Goal: Task Accomplishment & Management: Complete application form

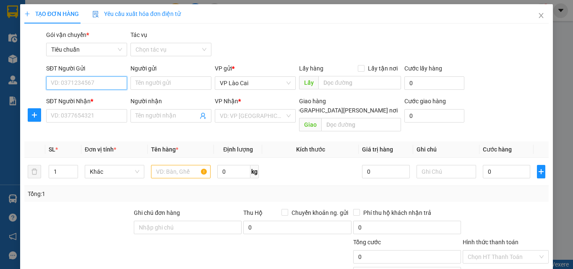
click at [108, 83] on input "SĐT Người Gửi" at bounding box center [86, 82] width 81 height 13
click at [93, 106] on div "0966484684 - a [PERSON_NAME]" at bounding box center [94, 99] width 97 height 13
type input "0966484684"
type input "a Vinh"
click at [90, 82] on input "0966484684" at bounding box center [86, 82] width 81 height 13
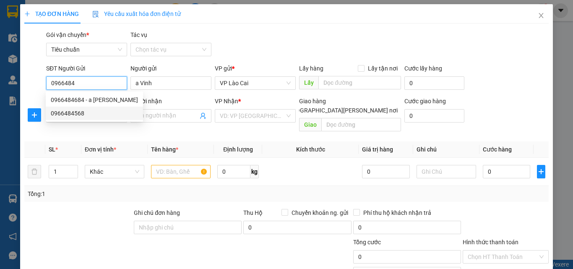
click at [72, 111] on div "0966484568" at bounding box center [94, 113] width 87 height 9
type input "0966484568"
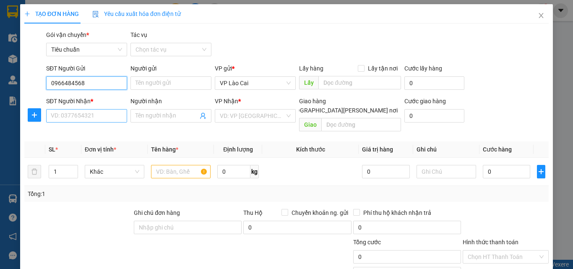
type input "0966484568"
click at [77, 118] on input "SĐT Người Nhận *" at bounding box center [86, 115] width 81 height 13
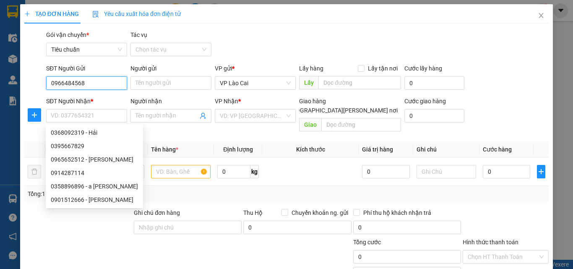
click at [94, 78] on input "0966484568" at bounding box center [86, 82] width 81 height 13
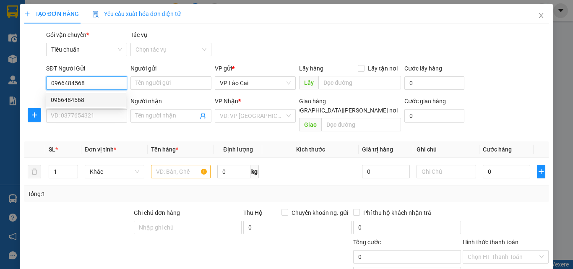
click at [91, 96] on div "0966484568" at bounding box center [86, 99] width 70 height 9
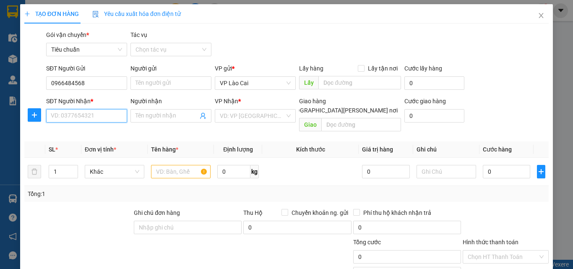
click at [88, 112] on input "SĐT Người Nhận *" at bounding box center [86, 115] width 81 height 13
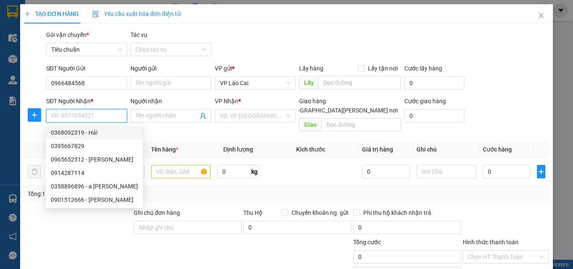
click at [93, 113] on input "SĐT Người Nhận *" at bounding box center [86, 115] width 81 height 13
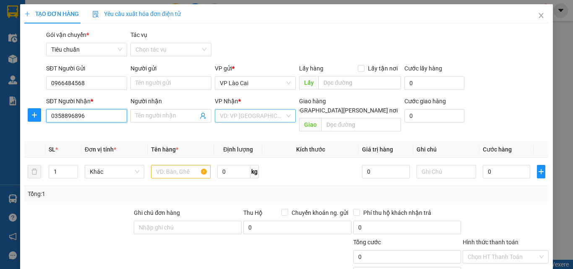
type input "0358896896"
click at [233, 119] on input "search" at bounding box center [252, 115] width 65 height 13
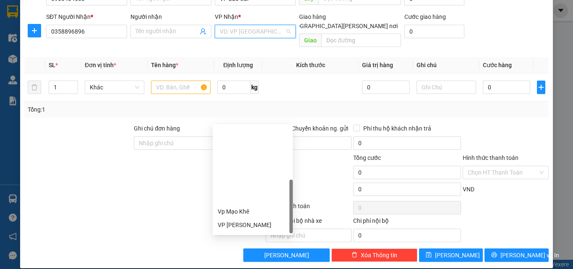
scroll to position [134, 0]
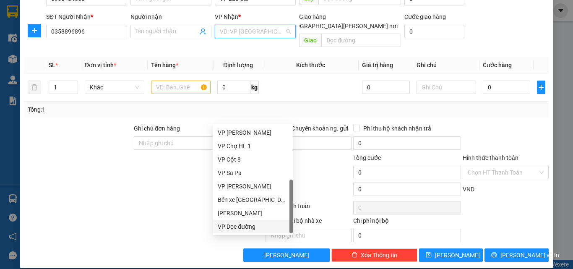
click at [241, 223] on div "VP Dọc đường" at bounding box center [253, 226] width 70 height 9
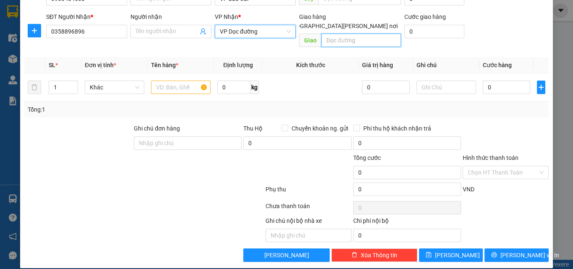
click at [353, 36] on input "text" at bounding box center [361, 40] width 80 height 13
type input "loong toong"
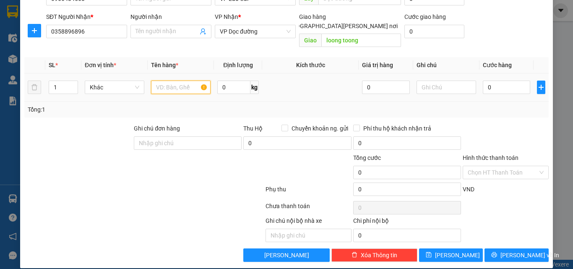
click at [174, 80] on input "text" at bounding box center [181, 86] width 60 height 13
type input "3 sốp nhỏ"
click at [502, 80] on input "0" at bounding box center [505, 86] width 47 height 13
type input "1"
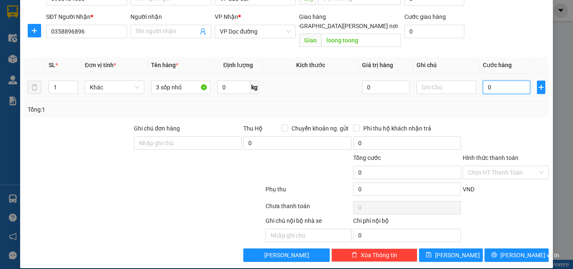
type input "1"
type input "15"
type input "150"
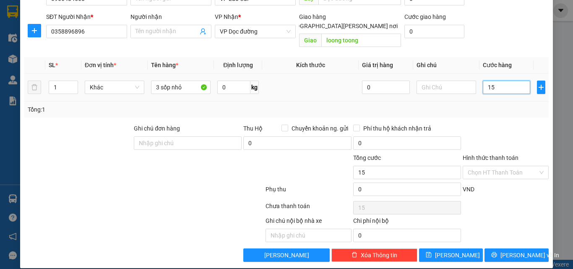
type input "150"
type input "150.000"
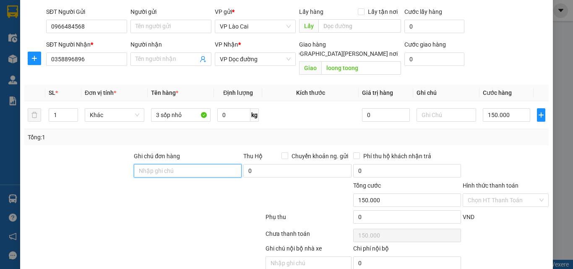
scroll to position [42, 0]
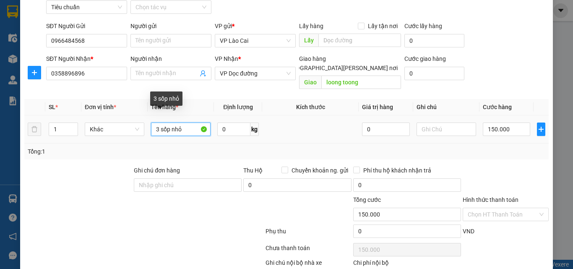
click at [161, 122] on input "3 sốp nhỏ" at bounding box center [181, 128] width 60 height 13
click at [186, 122] on input "3 xốp nhỏ" at bounding box center [181, 128] width 60 height 13
type input "3 xốp nhỏ"
click at [470, 151] on div "Transit Pickup Surcharge Ids Transit Deliver Surcharge Ids Transit Deliver Surc…" at bounding box center [286, 146] width 524 height 316
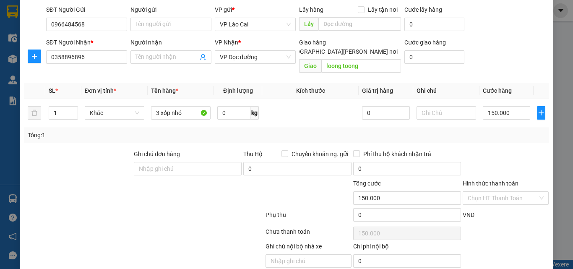
scroll to position [84, 0]
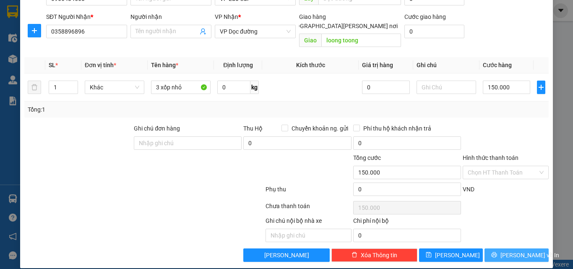
click at [516, 250] on span "[PERSON_NAME] và In" at bounding box center [529, 254] width 59 height 9
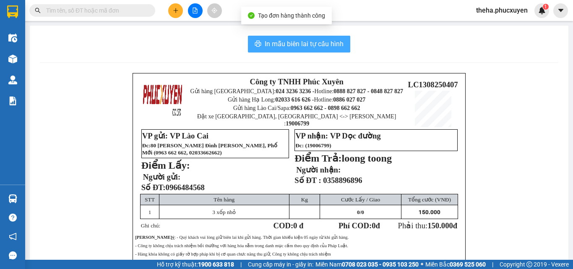
click at [332, 47] on span "In mẫu biên lai tự cấu hình" at bounding box center [303, 44] width 79 height 10
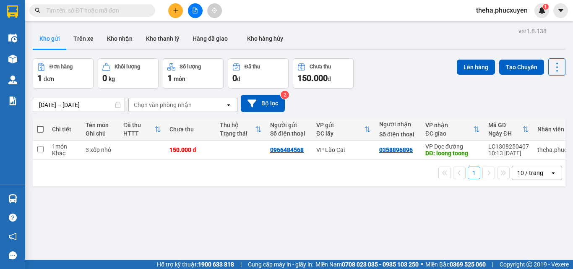
click at [173, 6] on button at bounding box center [175, 10] width 15 height 15
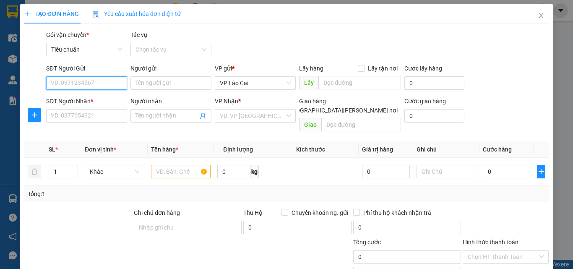
click at [93, 88] on input "SĐT Người Gửi" at bounding box center [86, 82] width 81 height 13
click at [101, 95] on div "0967367024" at bounding box center [86, 99] width 80 height 13
type input "0967367024"
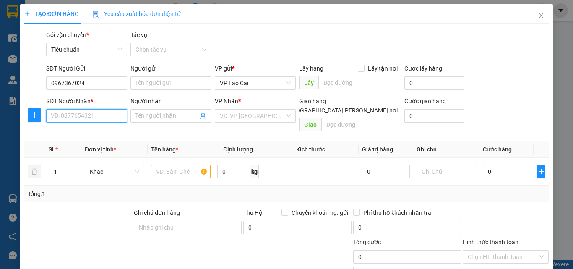
click at [101, 113] on input "SĐT Người Nhận *" at bounding box center [86, 115] width 81 height 13
type input "0387327385"
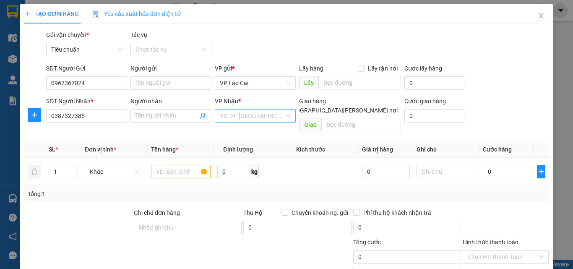
click at [275, 116] on input "search" at bounding box center [252, 115] width 65 height 13
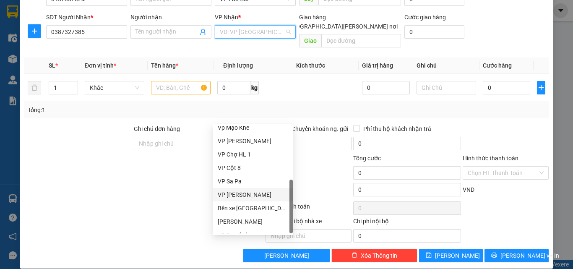
scroll to position [134, 0]
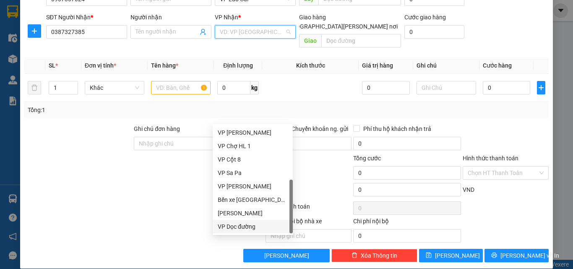
click at [250, 228] on div "VP Dọc đường" at bounding box center [253, 226] width 70 height 9
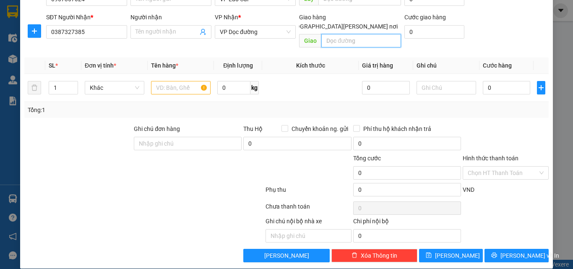
click at [331, 34] on input "text" at bounding box center [361, 40] width 80 height 13
type input "b"
type input "vân đồn"
click at [172, 81] on input "text" at bounding box center [181, 87] width 60 height 13
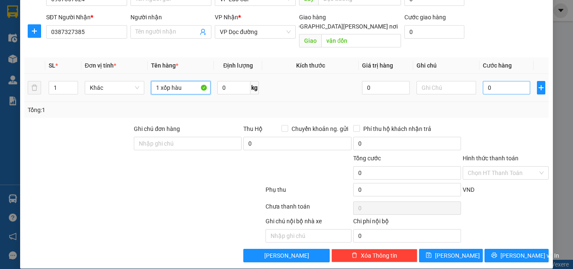
type input "1 xốp hàu"
click at [505, 81] on input "0" at bounding box center [505, 87] width 47 height 13
type input "1"
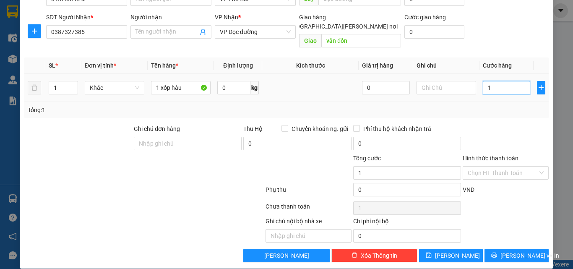
type input "15"
type input "150"
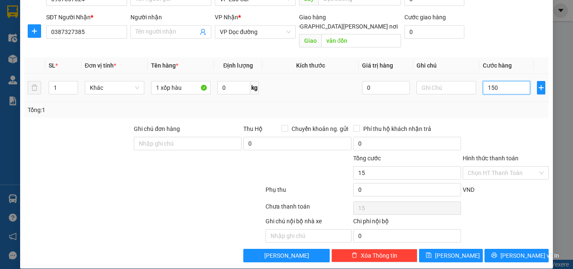
type input "150"
type input "150.000"
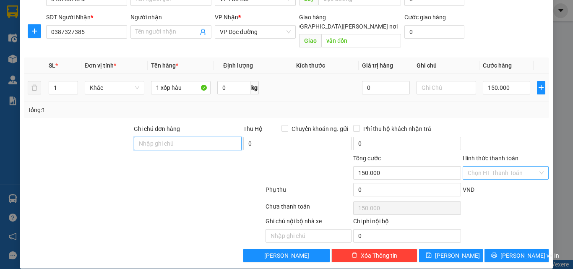
scroll to position [84, 0]
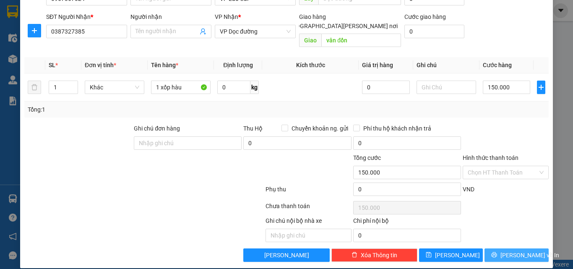
click at [513, 250] on span "[PERSON_NAME] và In" at bounding box center [529, 254] width 59 height 9
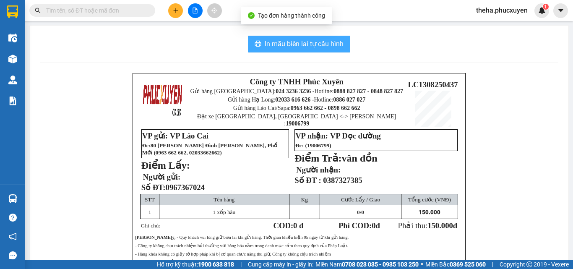
click at [303, 49] on button "In mẫu biên lai tự cấu hình" at bounding box center [299, 44] width 102 height 17
